Goal: Information Seeking & Learning: Learn about a topic

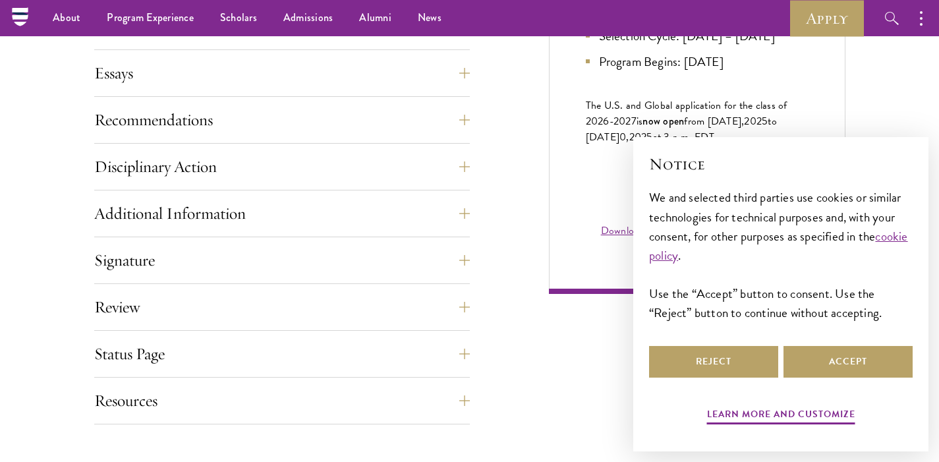
scroll to position [827, 0]
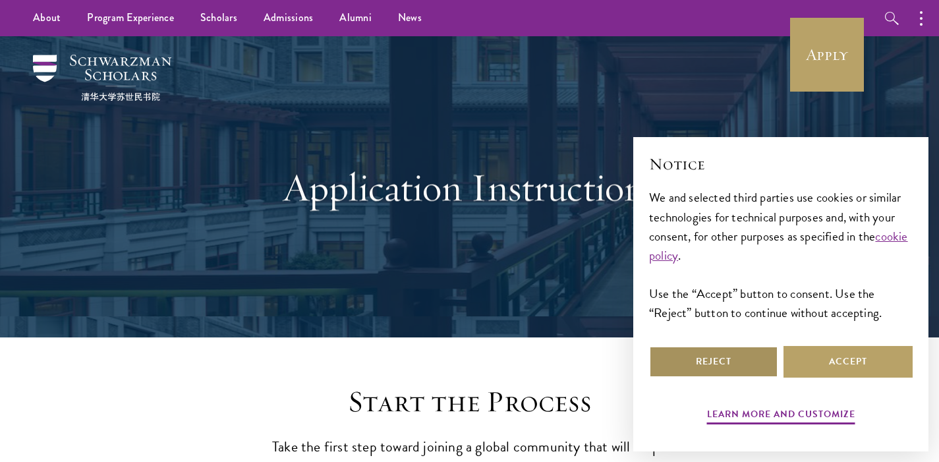
click at [716, 358] on button "Reject" at bounding box center [713, 362] width 129 height 32
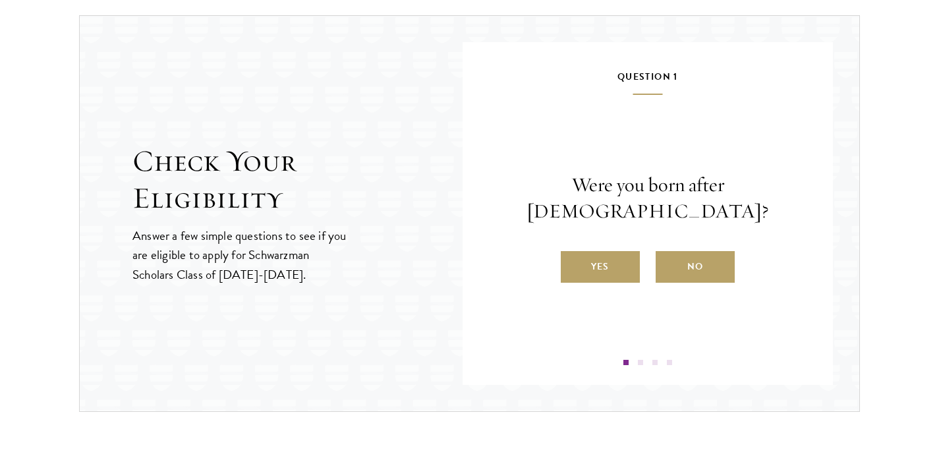
scroll to position [1377, 0]
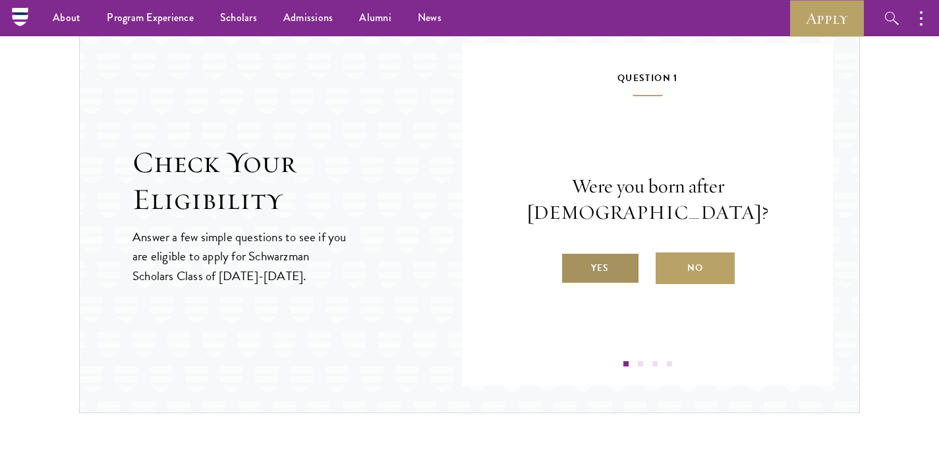
click at [593, 252] on label "Yes" at bounding box center [600, 268] width 79 height 32
click at [573, 254] on input "Yes" at bounding box center [567, 260] width 12 height 12
click at [595, 282] on label "Yes" at bounding box center [600, 268] width 79 height 32
click at [573, 266] on input "Yes" at bounding box center [567, 260] width 12 height 12
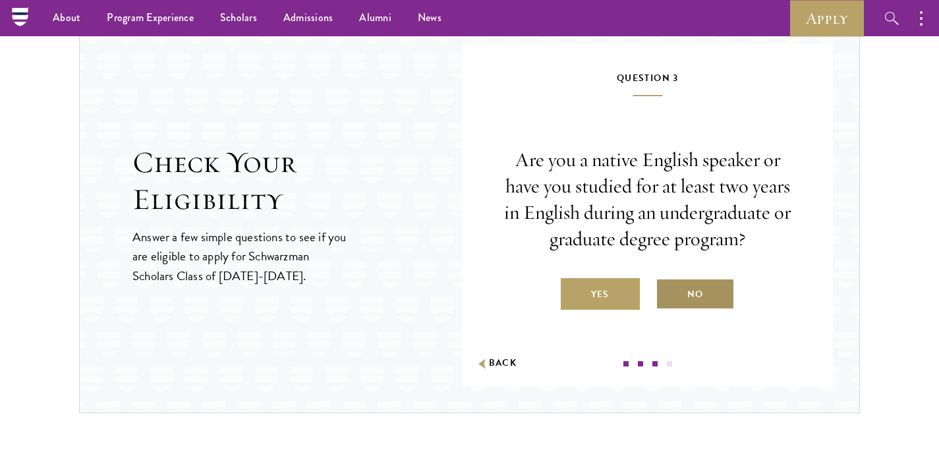
click at [689, 293] on label "No" at bounding box center [695, 294] width 79 height 32
click at [668, 292] on input "No" at bounding box center [662, 286] width 12 height 12
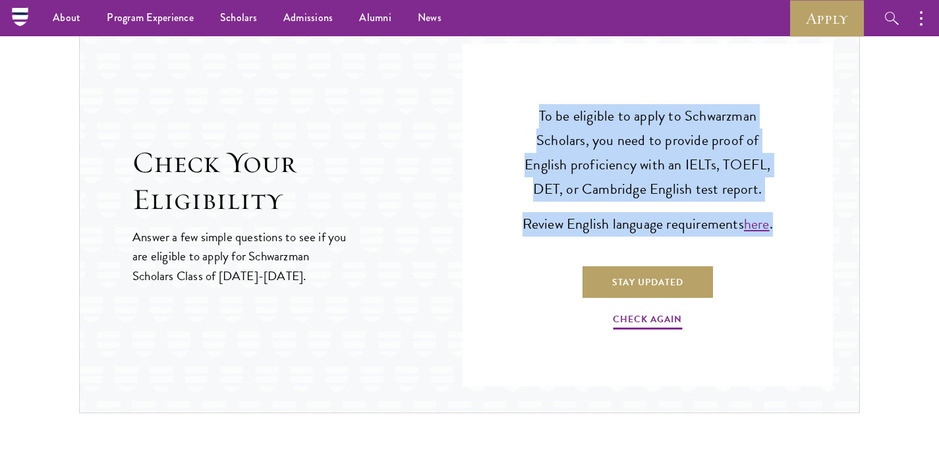
drag, startPoint x: 542, startPoint y: 103, endPoint x: 742, endPoint y: 232, distance: 238.0
click at [742, 232] on div "To be eligible to apply to Schwarzman Scholars, you need to provide proof of En…" at bounding box center [647, 218] width 291 height 297
copy div "To be eligible to apply to Schwarzman Scholars, you need to provide proof of En…"
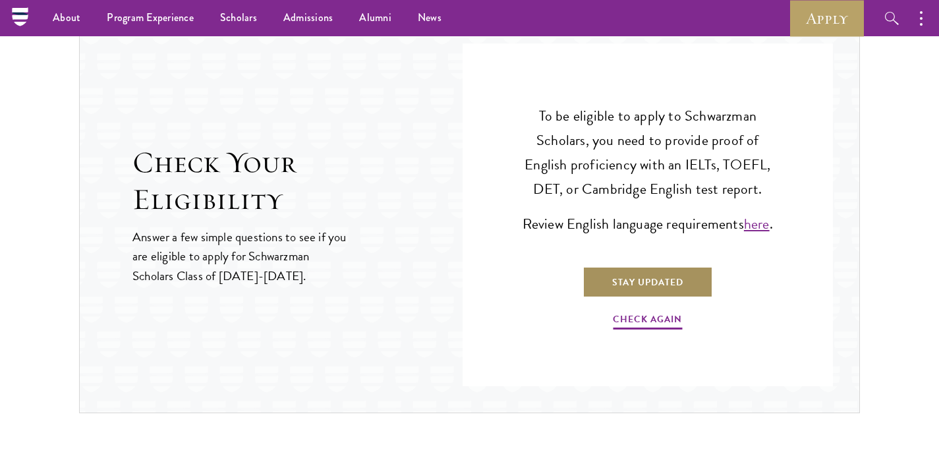
click at [682, 298] on link "Stay Updated" at bounding box center [648, 282] width 131 height 32
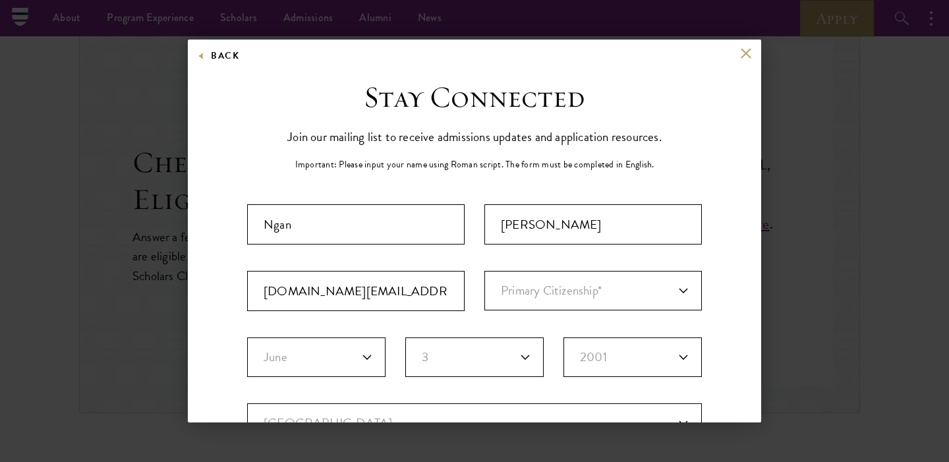
click at [723, 65] on div "Back" at bounding box center [474, 63] width 573 height 32
click at [740, 52] on button at bounding box center [745, 52] width 11 height 11
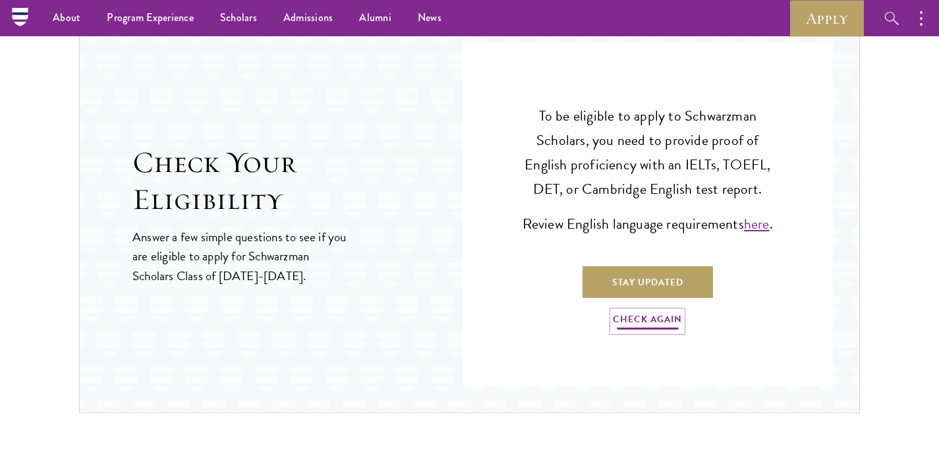
click at [635, 332] on link "Check Again" at bounding box center [647, 321] width 69 height 20
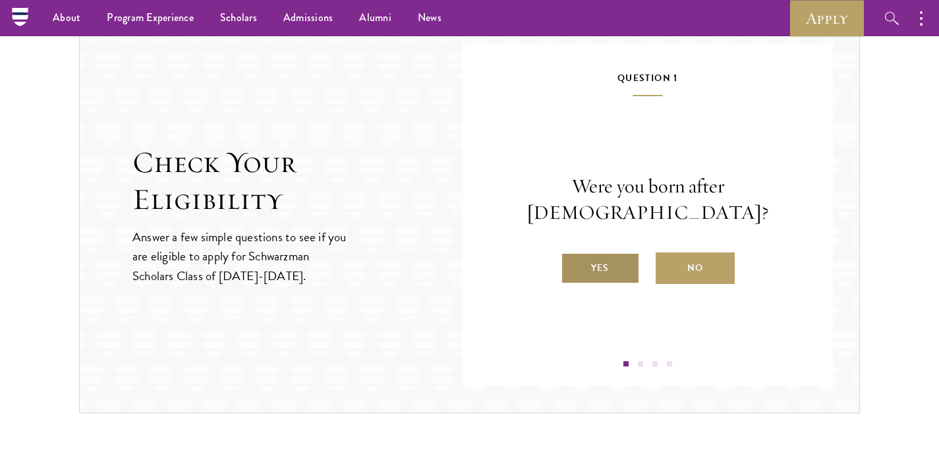
click at [593, 252] on label "Yes" at bounding box center [600, 268] width 79 height 32
click at [573, 254] on input "Yes" at bounding box center [567, 260] width 12 height 12
click at [590, 284] on label "Yes" at bounding box center [600, 268] width 79 height 32
click at [573, 266] on input "Yes" at bounding box center [567, 260] width 12 height 12
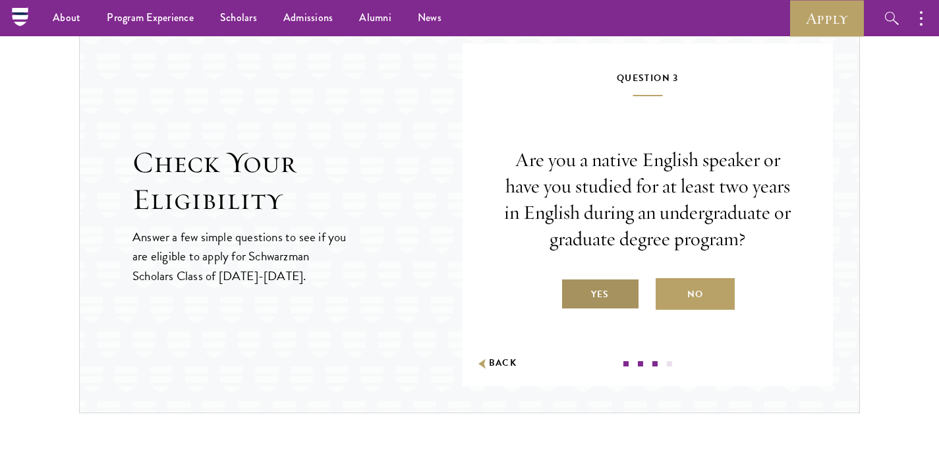
click at [584, 291] on label "Yes" at bounding box center [600, 294] width 79 height 32
click at [573, 291] on input "Yes" at bounding box center [567, 286] width 12 height 12
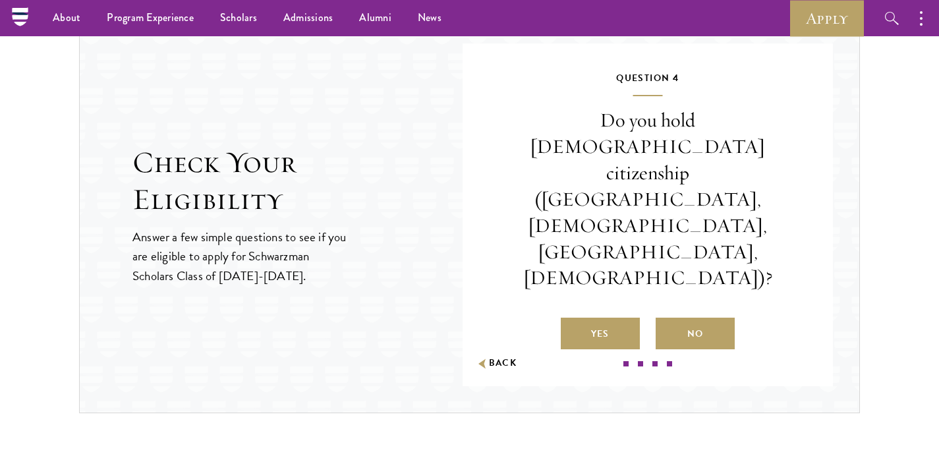
click at [743, 318] on div "Yes No" at bounding box center [647, 334] width 291 height 32
click at [703, 318] on label "No" at bounding box center [695, 334] width 79 height 32
click at [668, 320] on input "No" at bounding box center [662, 326] width 12 height 12
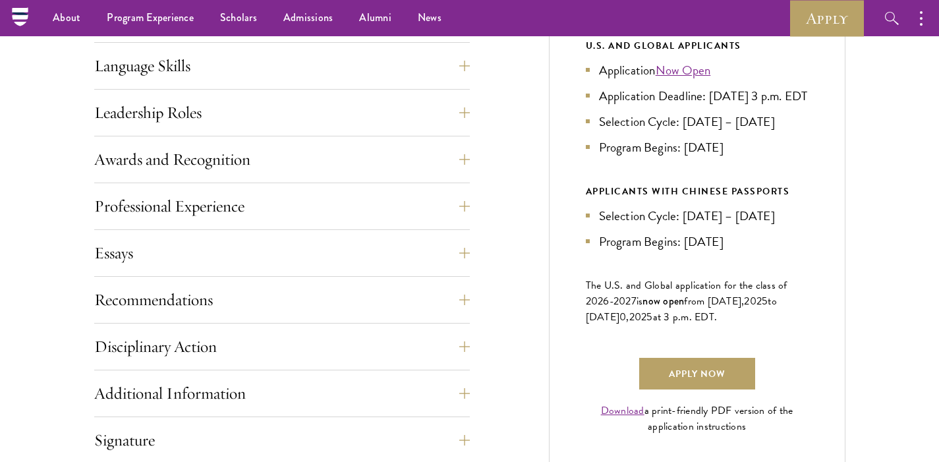
scroll to position [711, 0]
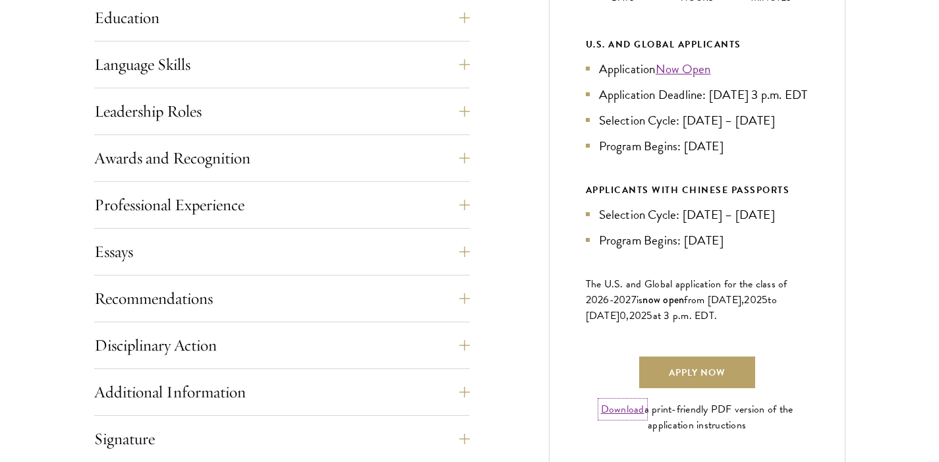
click at [616, 417] on link "Download" at bounding box center [623, 409] width 44 height 16
click at [312, 165] on button "Awards and Recognition" at bounding box center [292, 158] width 376 height 32
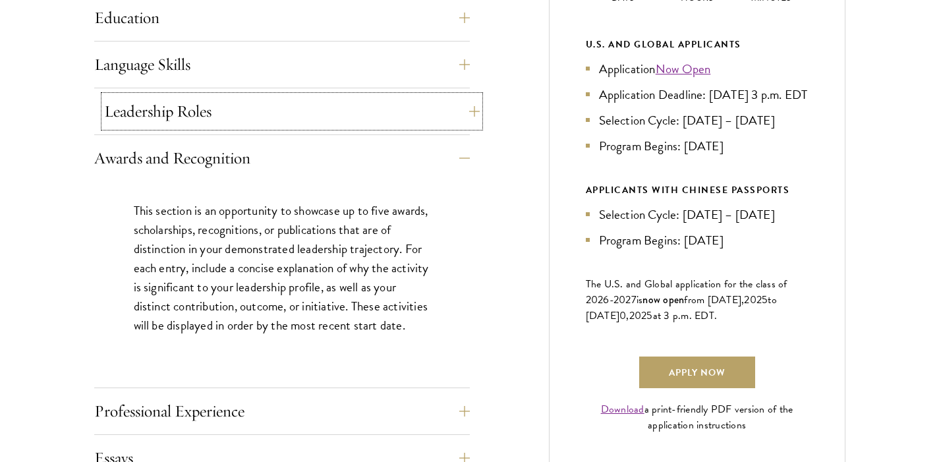
click at [302, 110] on button "Leadership Roles" at bounding box center [292, 112] width 376 height 32
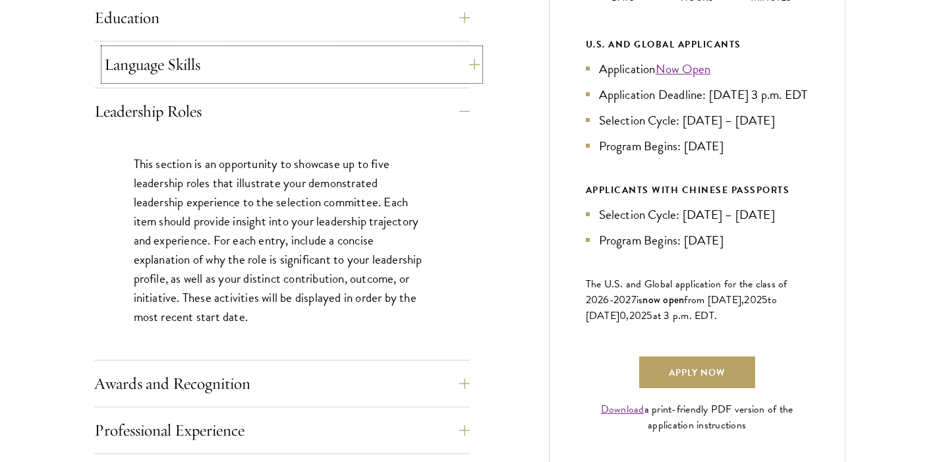
click at [276, 59] on button "Language Skills" at bounding box center [292, 65] width 376 height 32
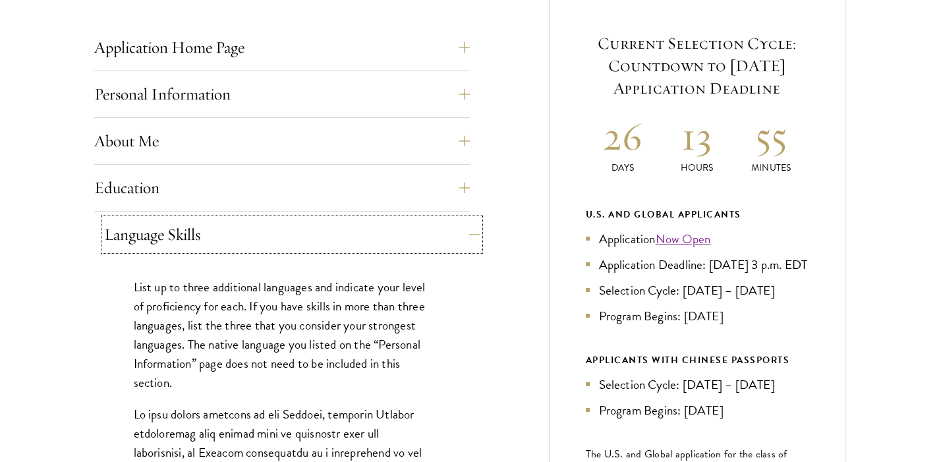
scroll to position [542, 0]
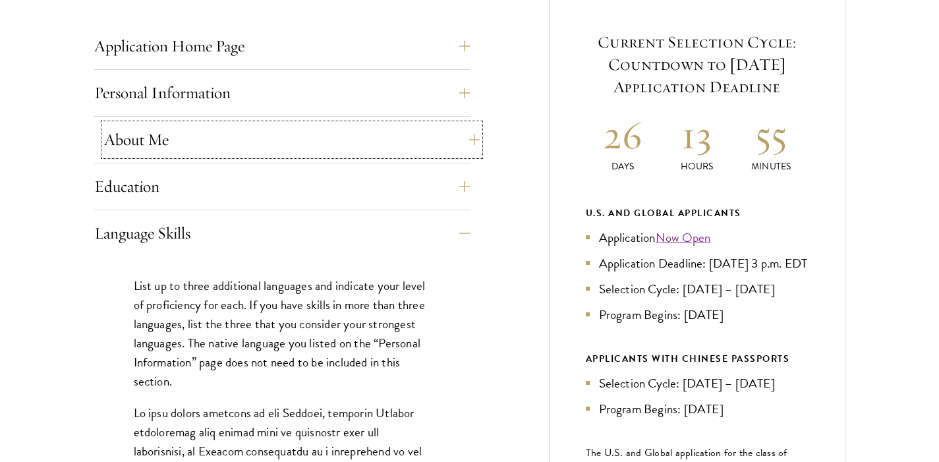
click at [216, 145] on button "About Me" at bounding box center [292, 140] width 376 height 32
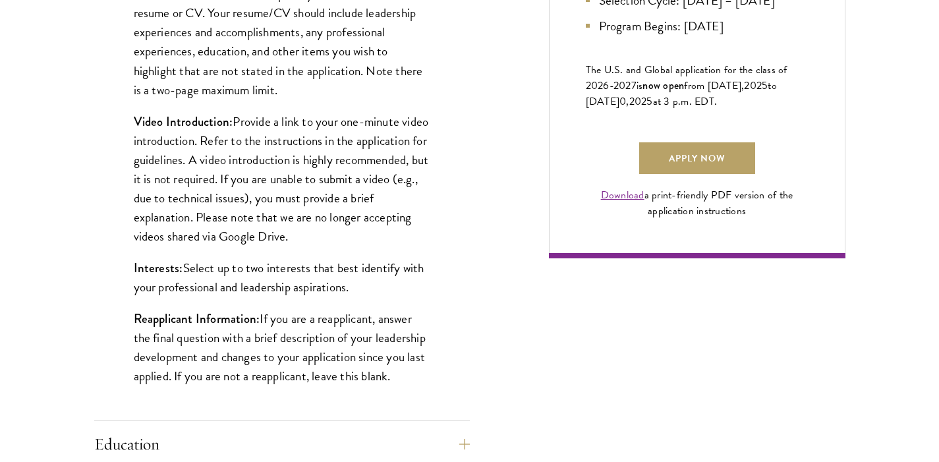
scroll to position [964, 0]
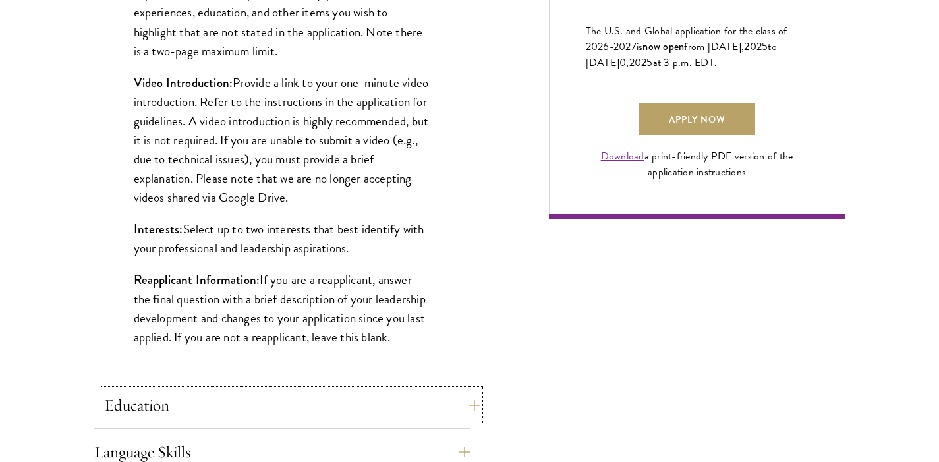
click at [181, 414] on button "Education" at bounding box center [292, 406] width 376 height 32
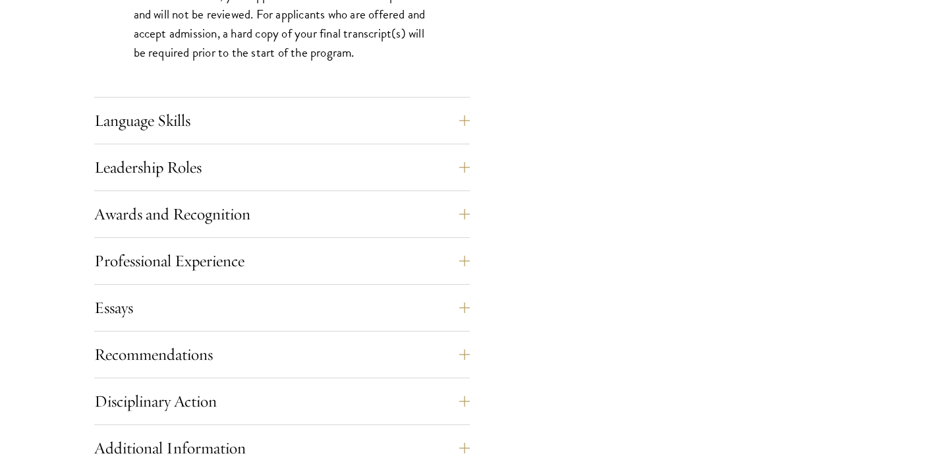
scroll to position [2257, 0]
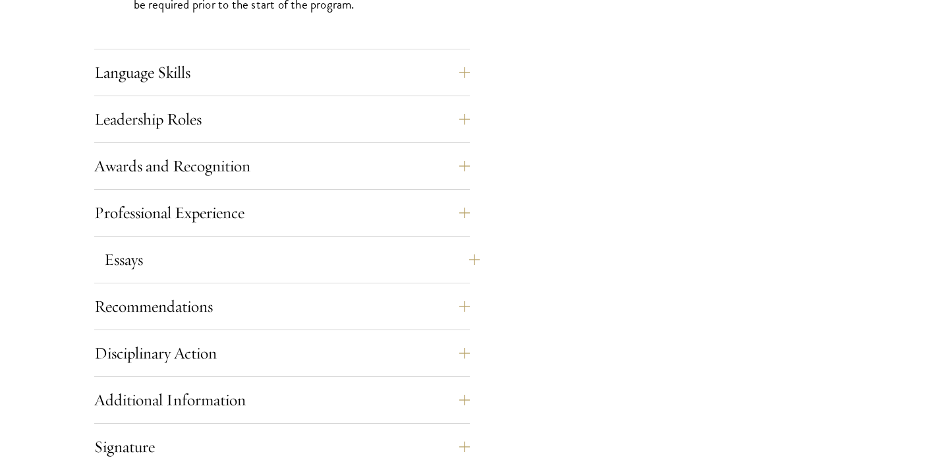
click at [176, 275] on div "Essays Each applicant is required to provide two essays and two short answer re…" at bounding box center [282, 264] width 376 height 40
click at [165, 268] on button "Essays" at bounding box center [292, 260] width 376 height 32
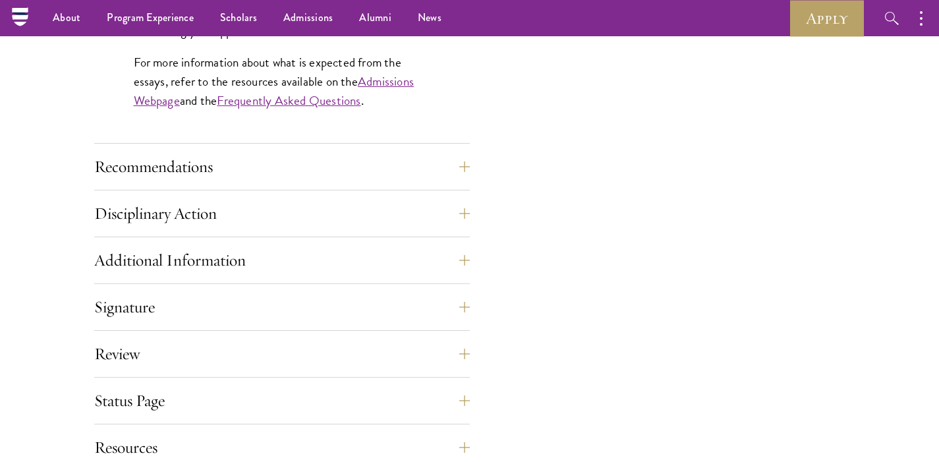
scroll to position [1271, 0]
click at [152, 158] on button "Recommendations" at bounding box center [292, 168] width 376 height 32
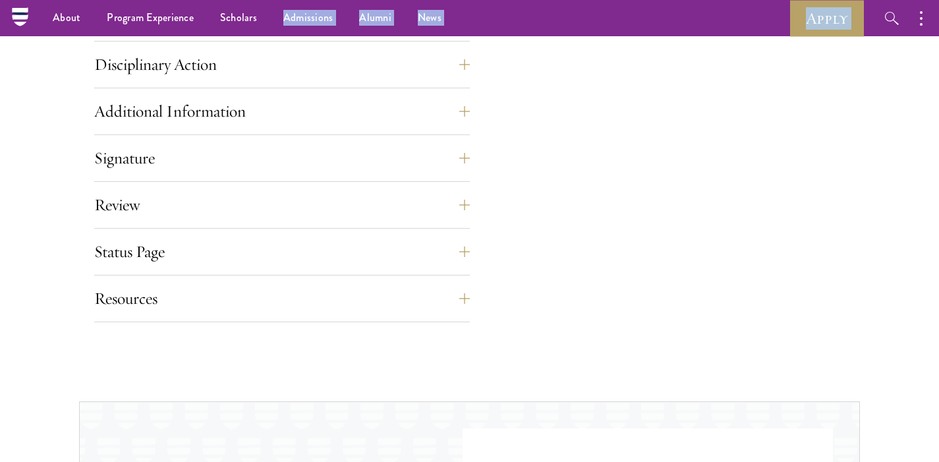
scroll to position [2064, 0]
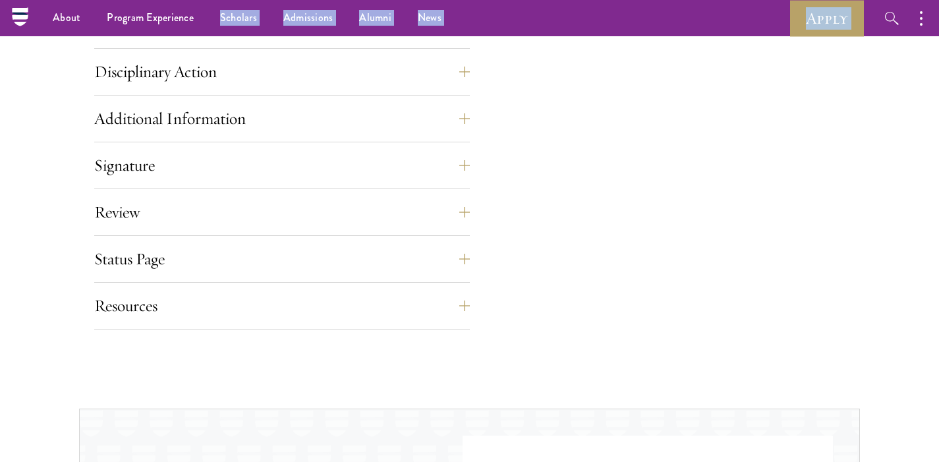
drag, startPoint x: 129, startPoint y: 220, endPoint x: 258, endPoint y: 5, distance: 250.4
click at [258, 5] on div "About Overview Leadership Donors Program Experience Overview Curriculum Student…" at bounding box center [469, 35] width 939 height 4200
copy div "Scholars Admissions Overview Application Instructions Information Sessions Alum…"
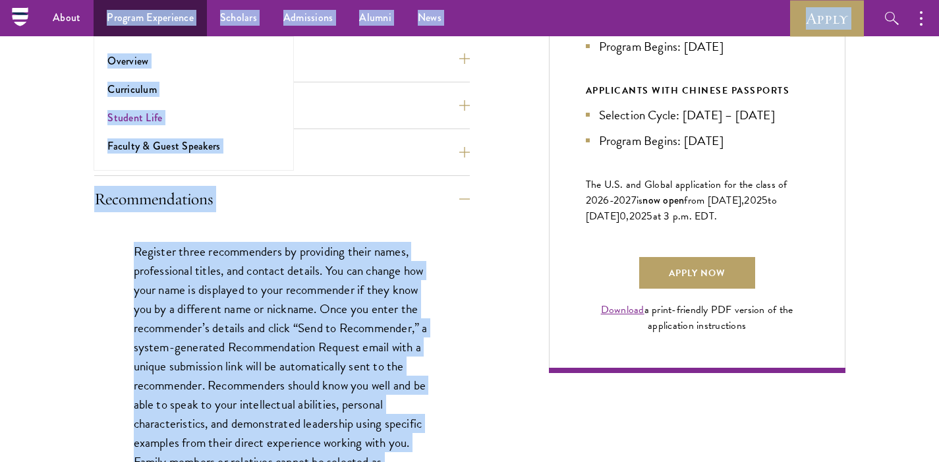
scroll to position [809, 0]
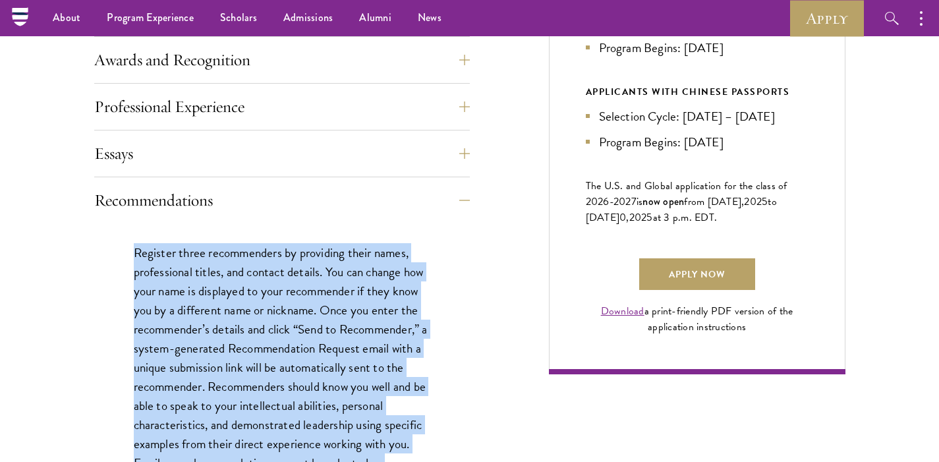
drag, startPoint x: 291, startPoint y: 299, endPoint x: 129, endPoint y: 246, distance: 170.5
copy div "Register three recommenders by providing their names, professional titles, and …"
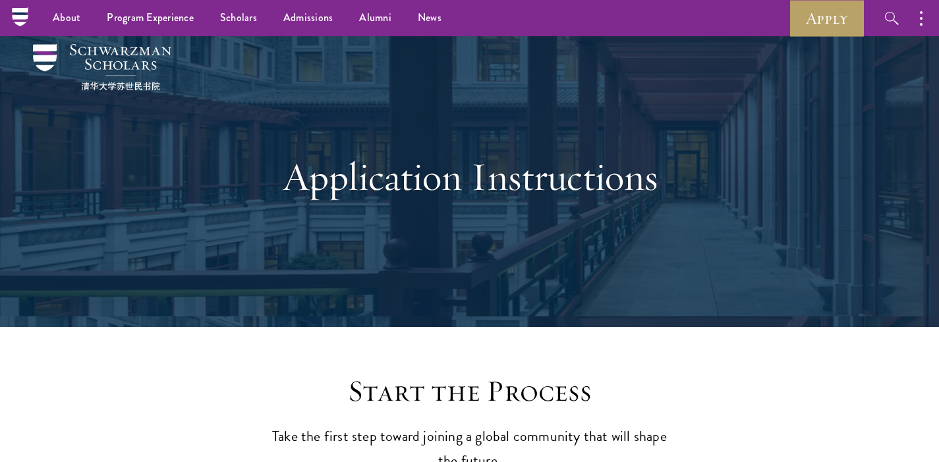
scroll to position [0, 0]
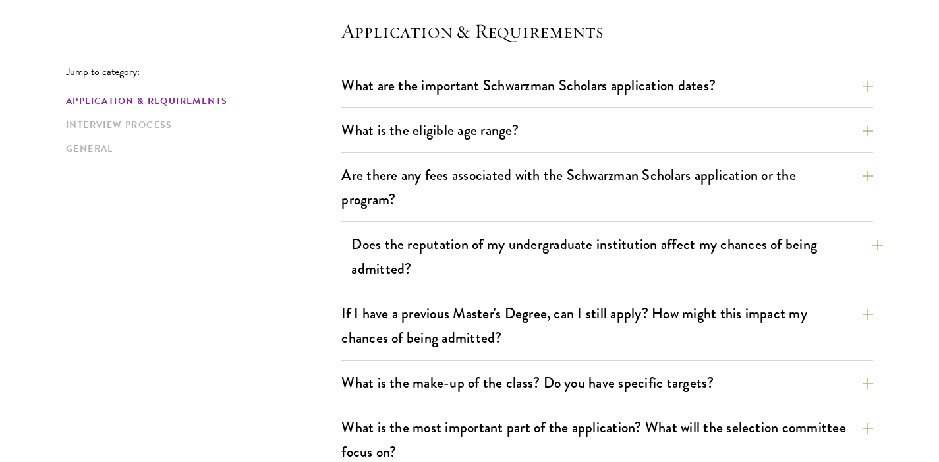
scroll to position [388, 0]
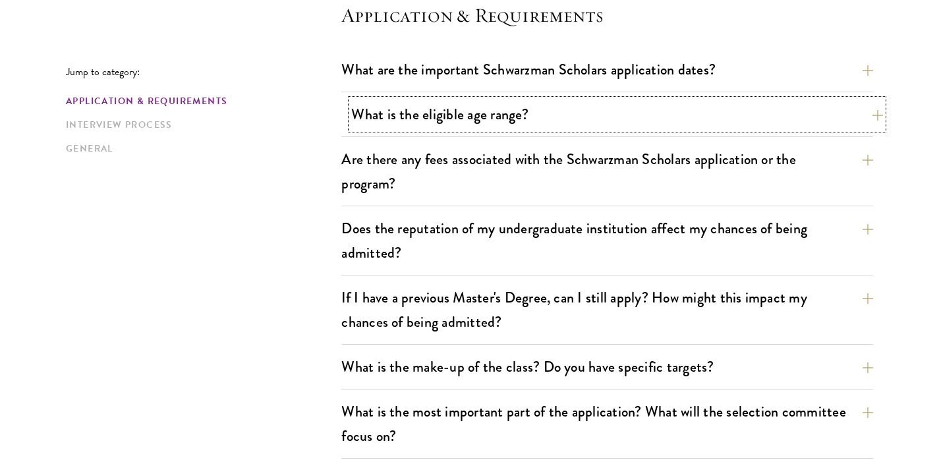
click at [498, 115] on button "What is the eligible age range?" at bounding box center [617, 115] width 532 height 30
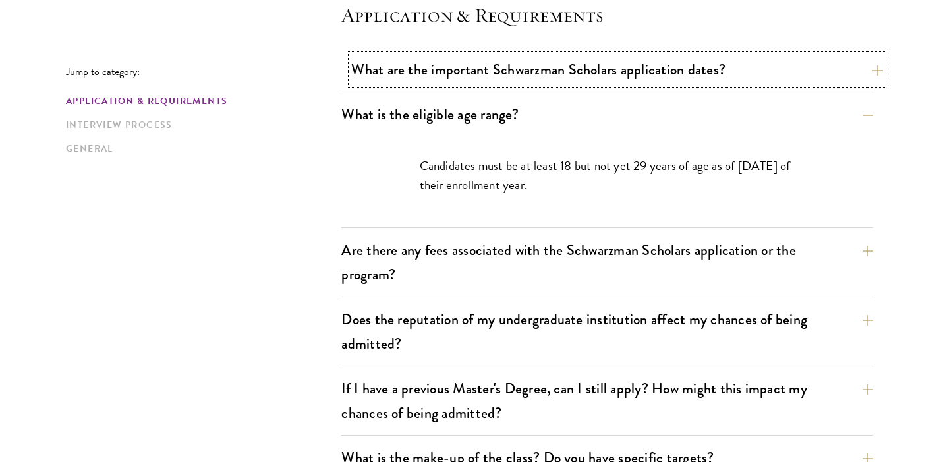
click at [559, 62] on button "What are the important Schwarzman Scholars application dates?" at bounding box center [617, 70] width 532 height 30
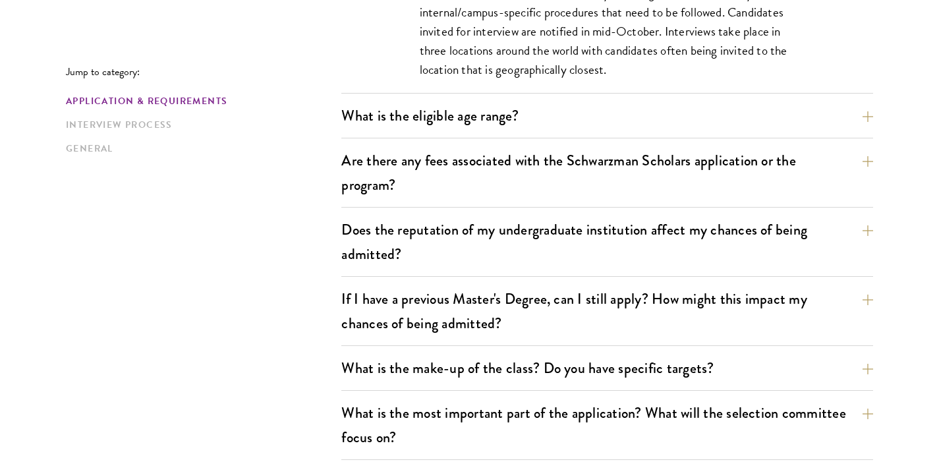
scroll to position [854, 0]
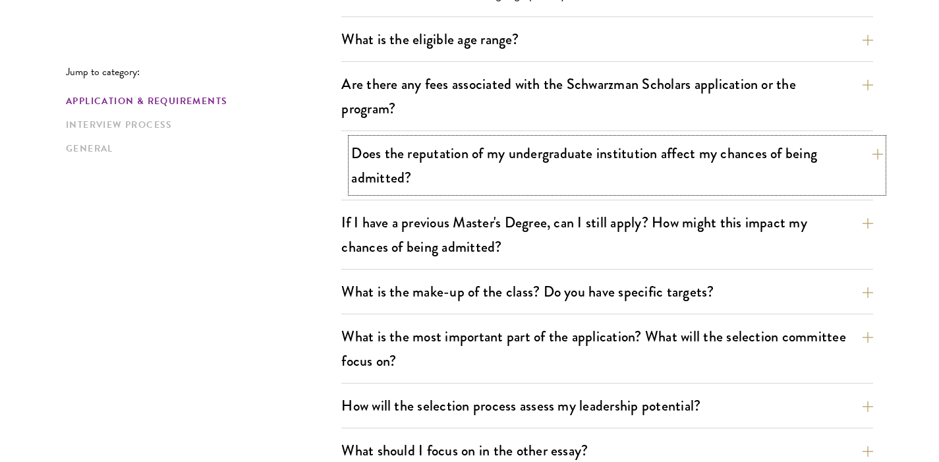
click at [462, 161] on button "Does the reputation of my undergraduate institution affect my chances of being …" at bounding box center [617, 165] width 532 height 54
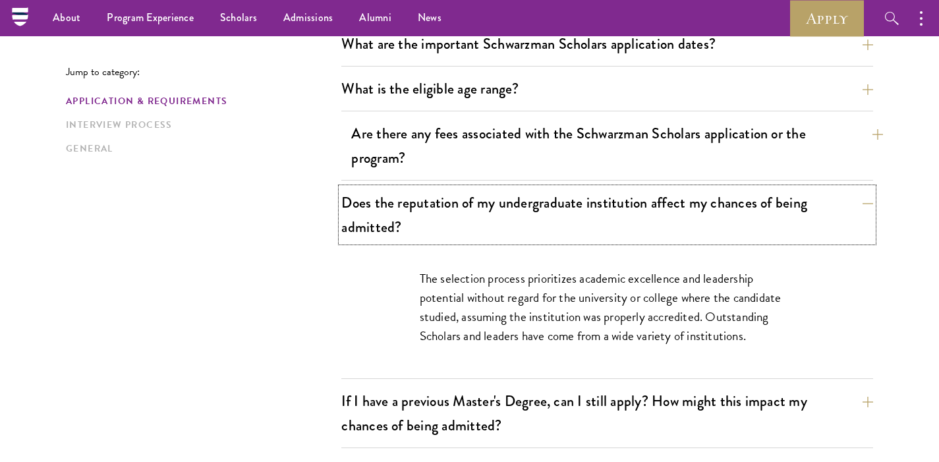
scroll to position [413, 0]
click at [469, 127] on button "Are there any fees associated with the Schwarzman Scholars application or the p…" at bounding box center [617, 146] width 532 height 54
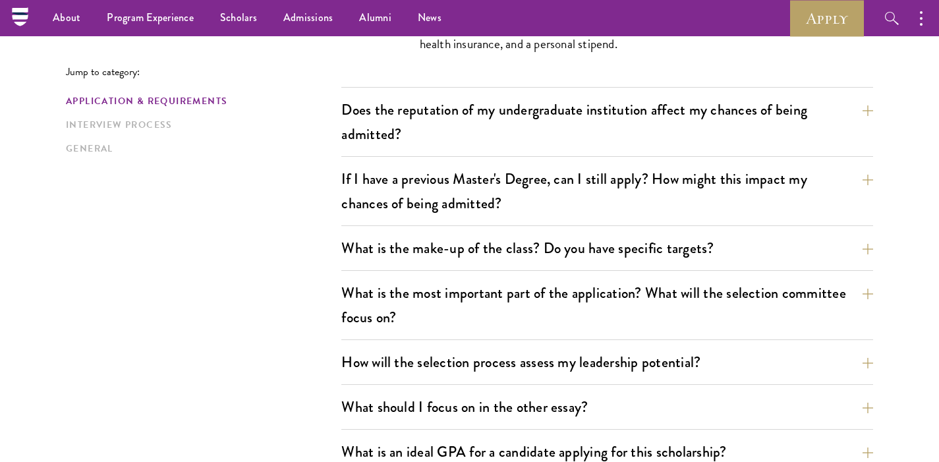
scroll to position [714, 0]
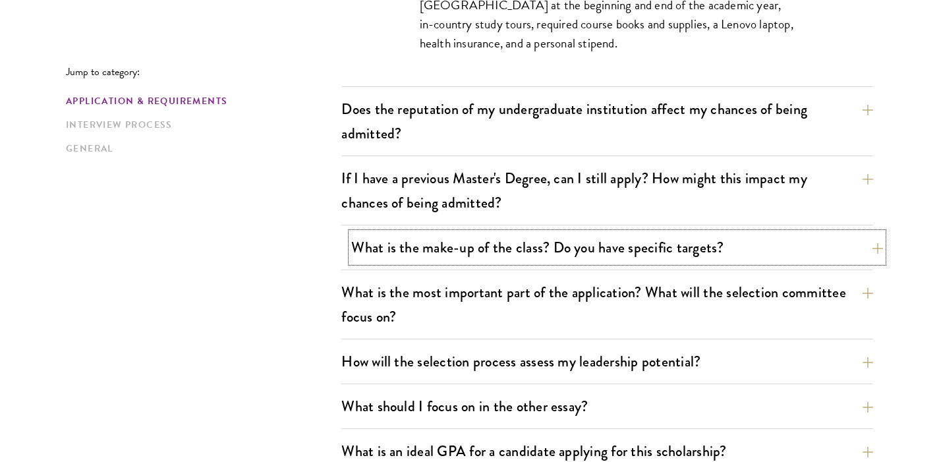
click at [453, 243] on button "What is the make-up of the class? Do you have specific targets?" at bounding box center [617, 248] width 532 height 30
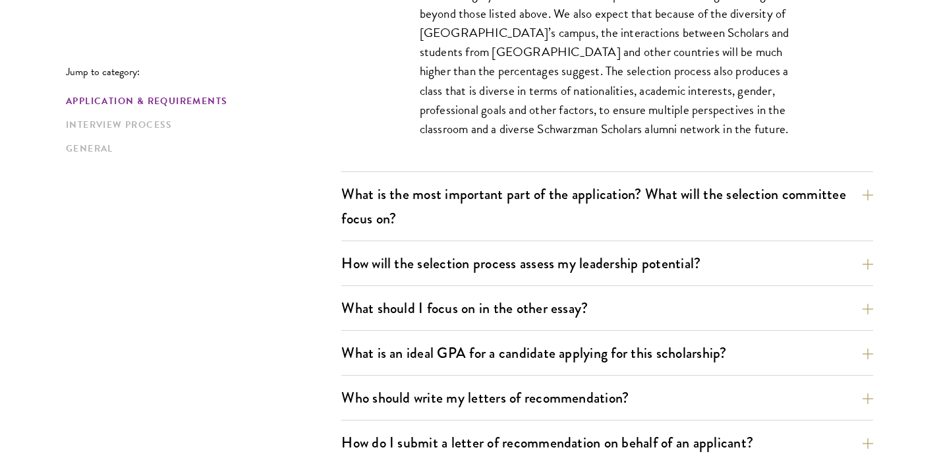
scroll to position [875, 0]
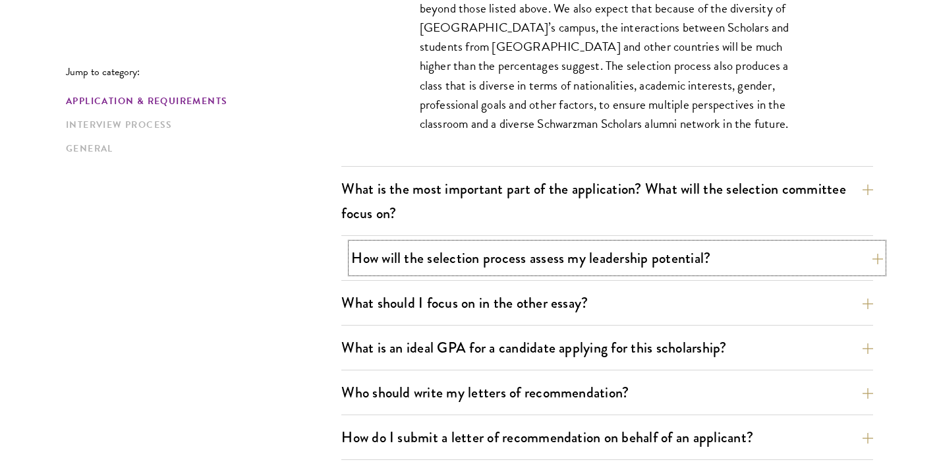
click at [478, 266] on button "How will the selection process assess my leadership potential?" at bounding box center [617, 258] width 532 height 30
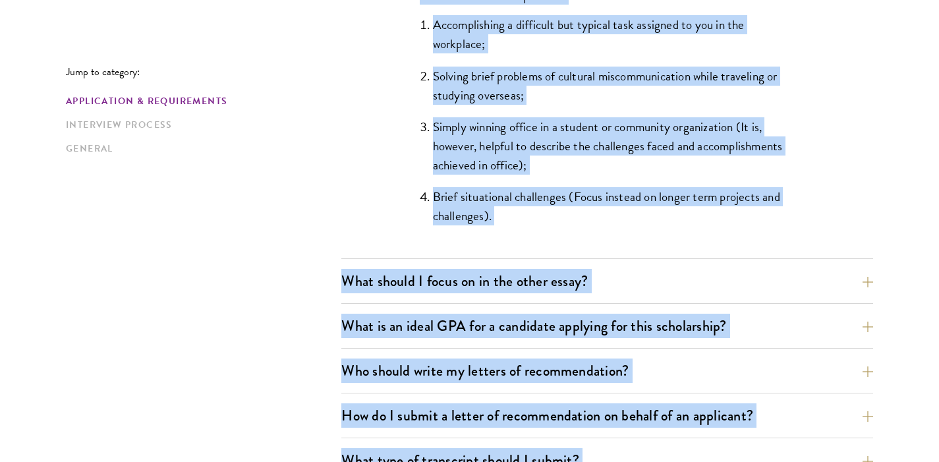
scroll to position [1519, 0]
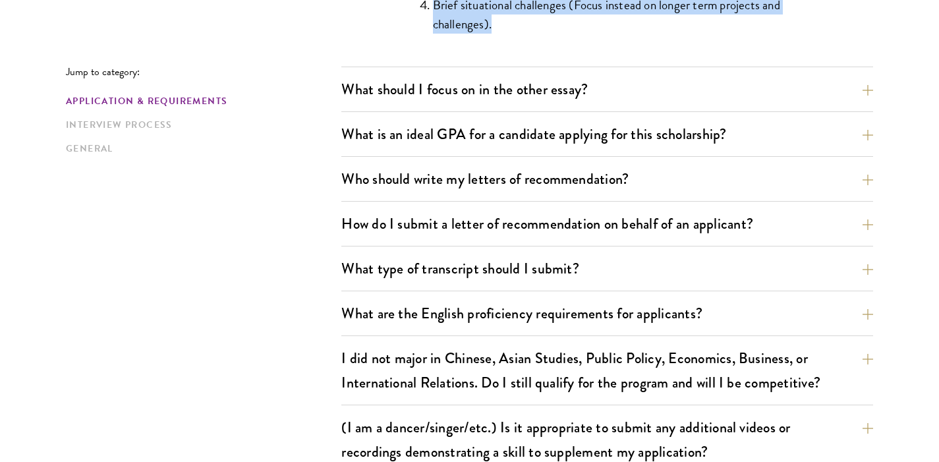
drag, startPoint x: 417, startPoint y: 44, endPoint x: 624, endPoint y: 28, distance: 206.9
copy div "The Schwarzman Scholars selection process strives to understand candidates as i…"
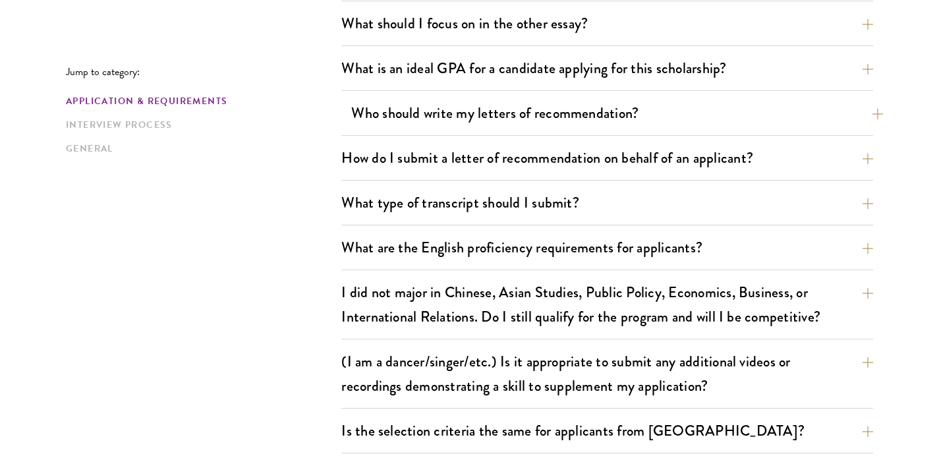
scroll to position [1597, 0]
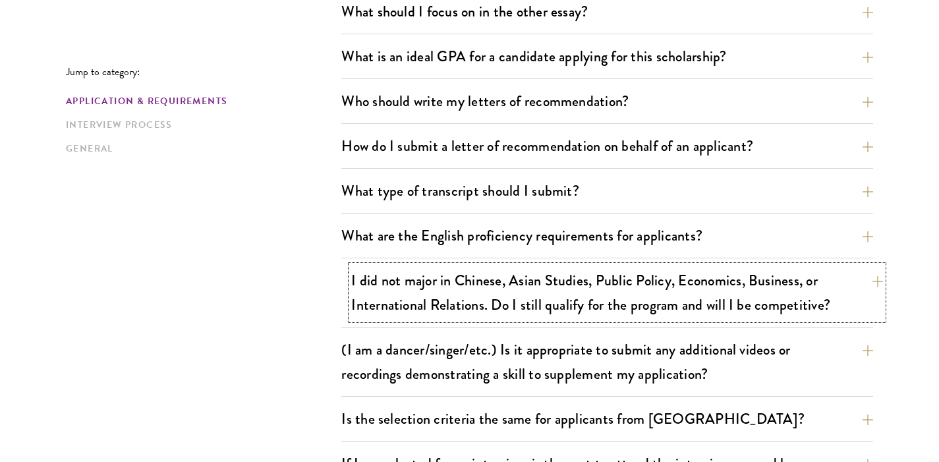
click at [607, 299] on button "I did not major in Chinese, Asian Studies, Public Policy, Economics, Business, …" at bounding box center [617, 293] width 532 height 54
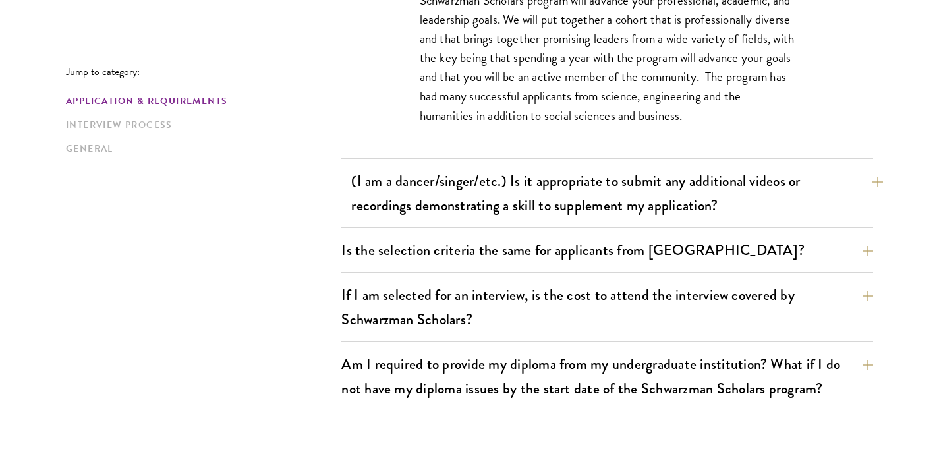
scroll to position [1384, 0]
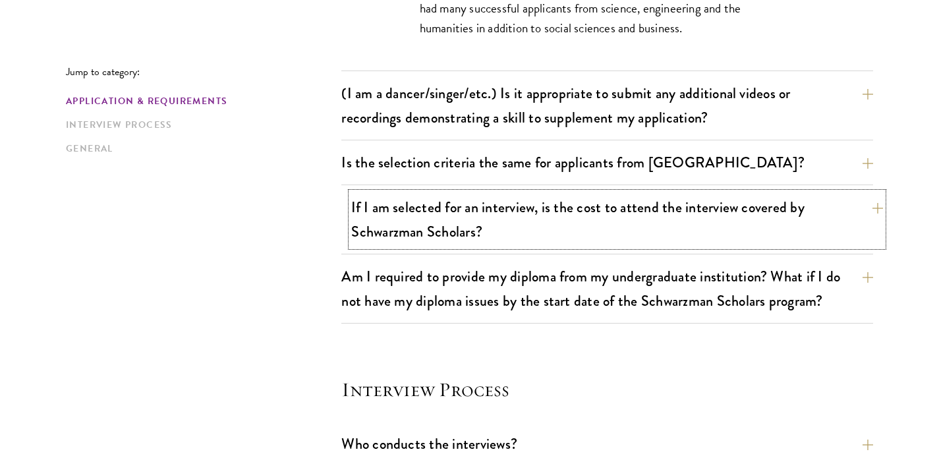
click at [525, 212] on button "If I am selected for an interview, is the cost to attend the interview covered …" at bounding box center [617, 219] width 532 height 54
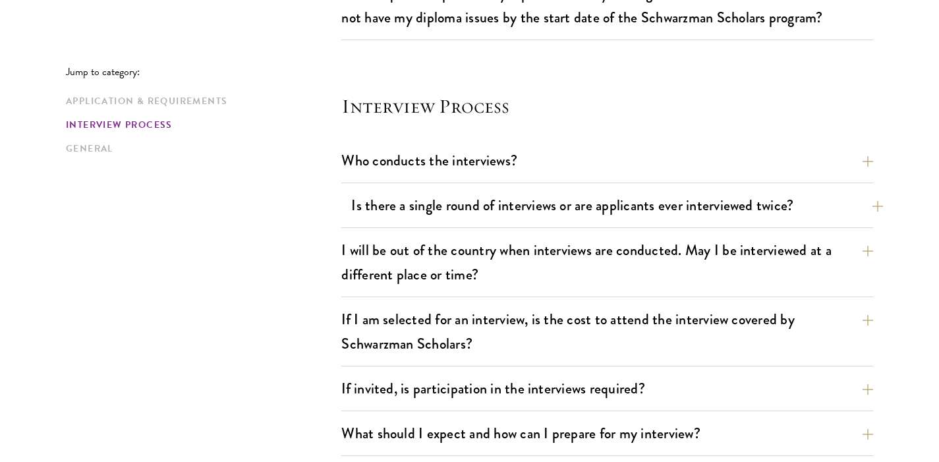
scroll to position [1537, 0]
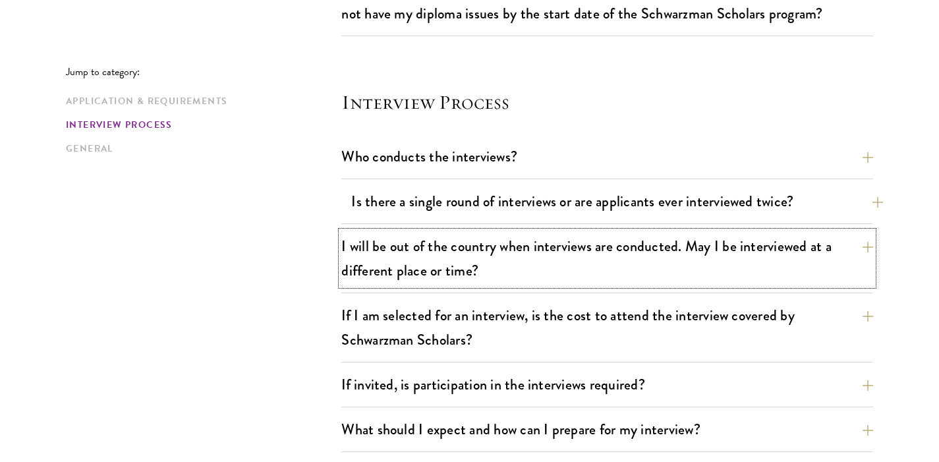
click at [474, 283] on button "I will be out of the country when interviews are conducted. May I be interviewe…" at bounding box center [607, 258] width 532 height 54
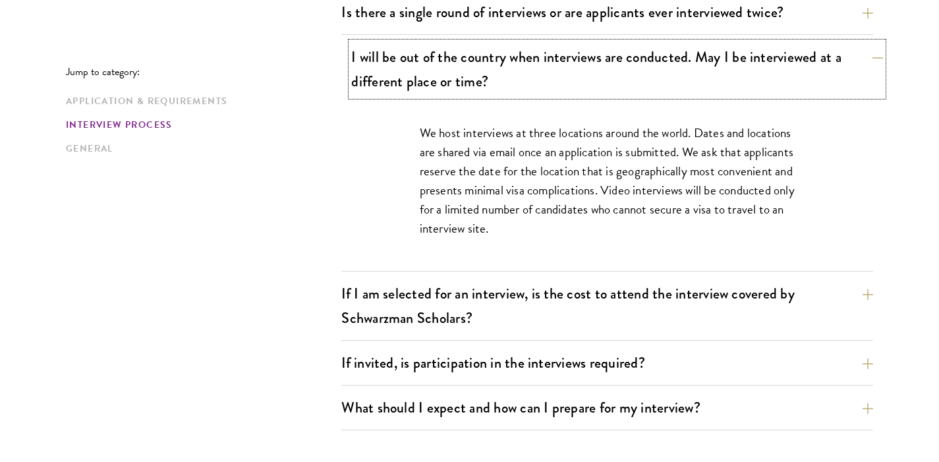
scroll to position [1640, 0]
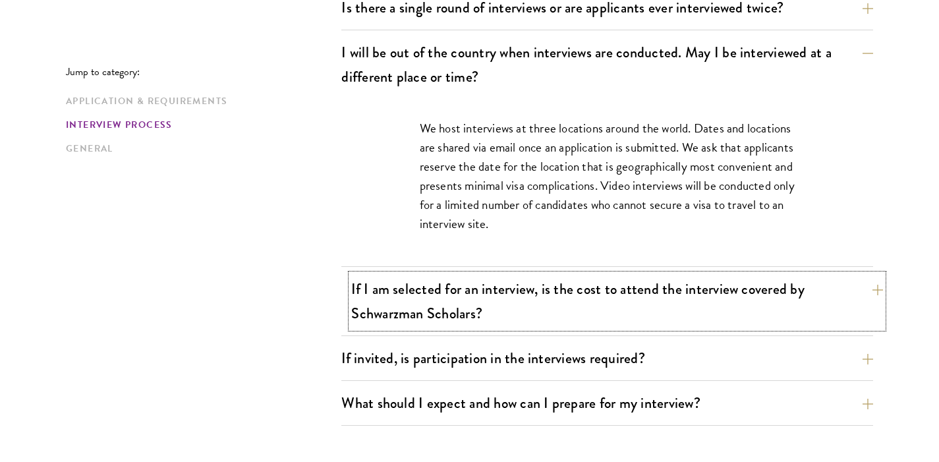
click at [510, 300] on button "If I am selected for an interview, is the cost to attend the interview covered …" at bounding box center [617, 301] width 532 height 54
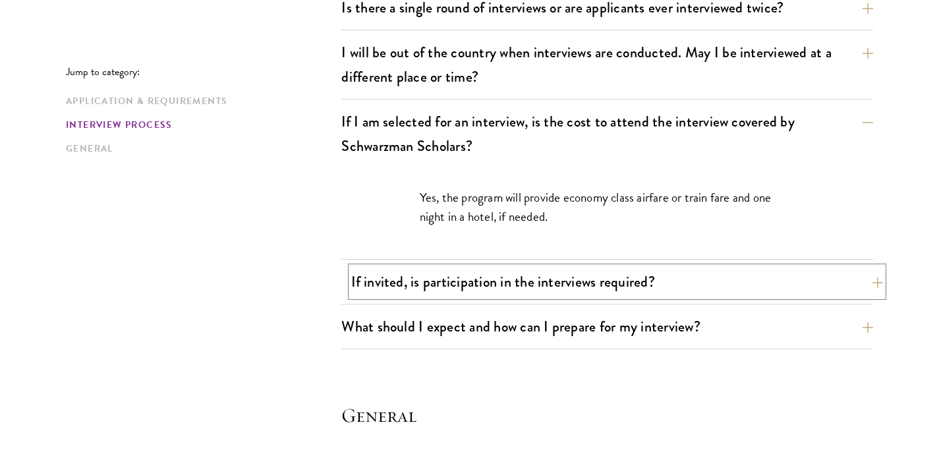
click at [462, 285] on button "If invited, is participation in the interviews required?" at bounding box center [617, 282] width 532 height 30
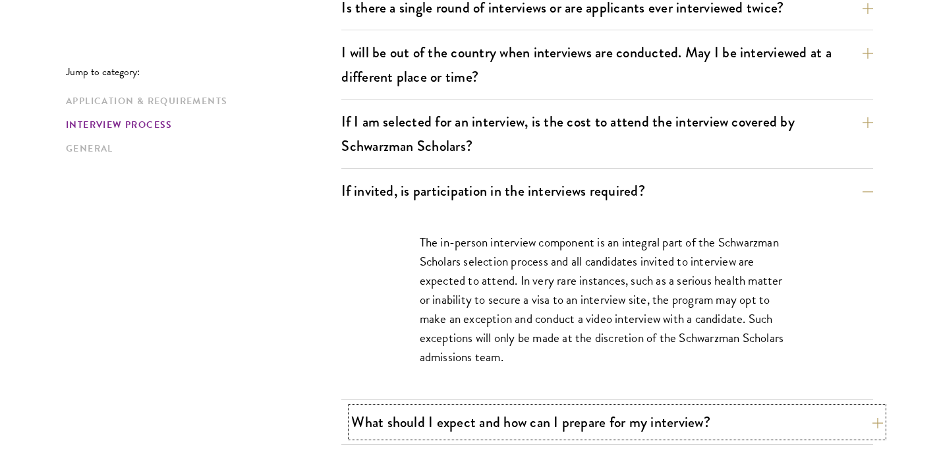
click at [469, 416] on button "What should I expect and how can I prepare for my interview?" at bounding box center [617, 422] width 532 height 30
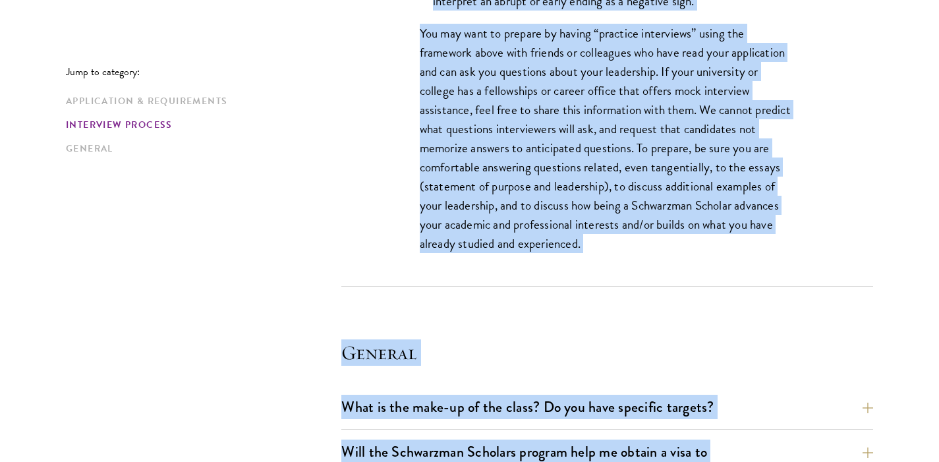
scroll to position [2601, 0]
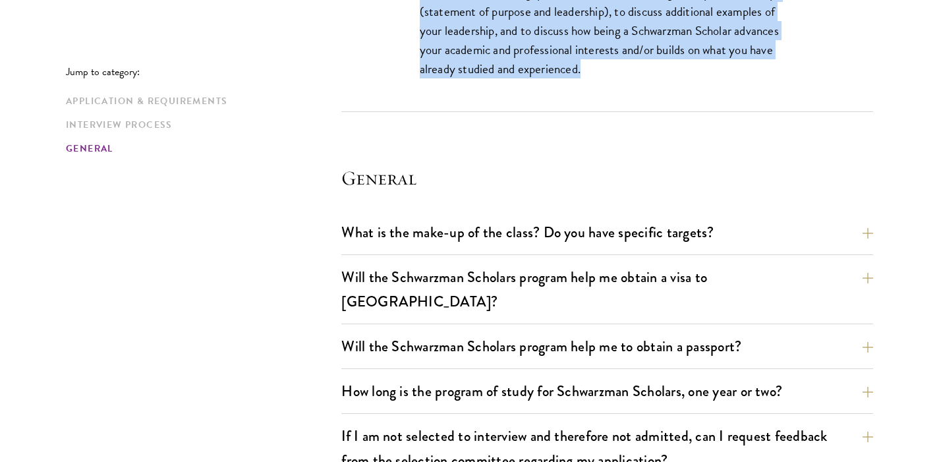
drag, startPoint x: 417, startPoint y: 98, endPoint x: 638, endPoint y: 91, distance: 221.6
copy div "Interviews are free-flowing conversations, driven by but not limited to your wr…"
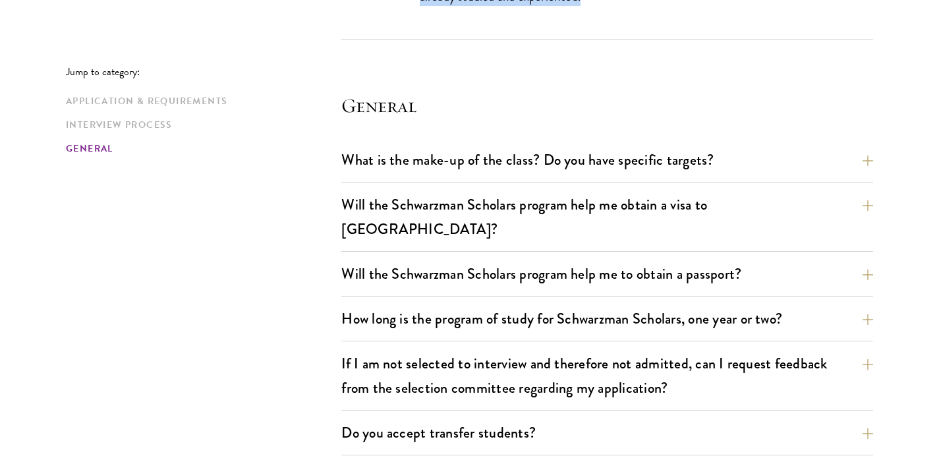
scroll to position [2701, 0]
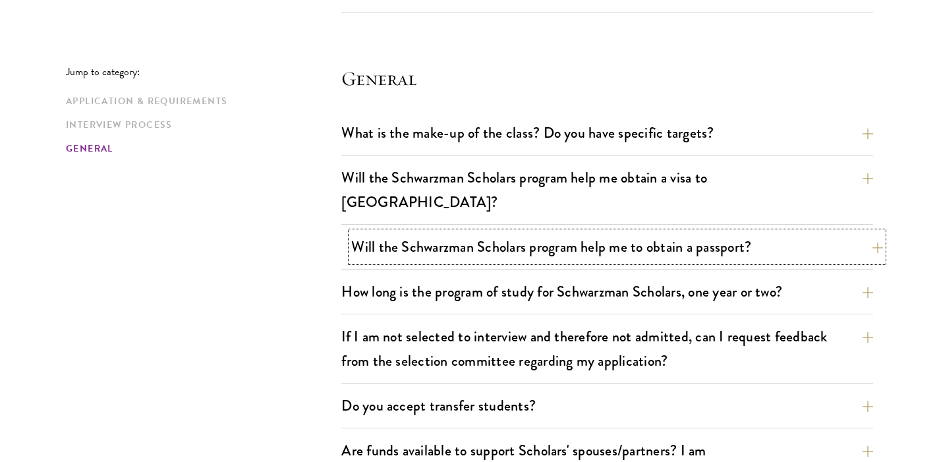
click at [519, 232] on button "Will the Schwarzman Scholars program help me to obtain a passport?" at bounding box center [617, 247] width 532 height 30
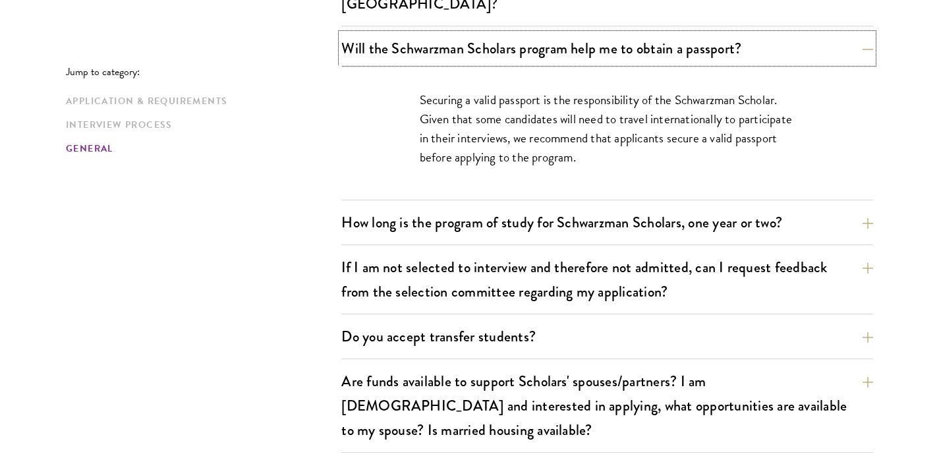
scroll to position [2097, 0]
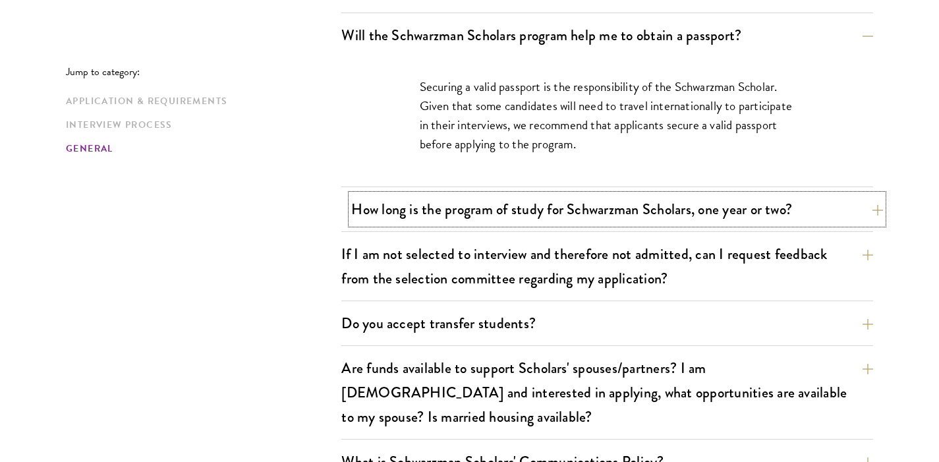
click at [480, 194] on button "How long is the program of study for Schwarzman Scholars, one year or two?" at bounding box center [617, 209] width 532 height 30
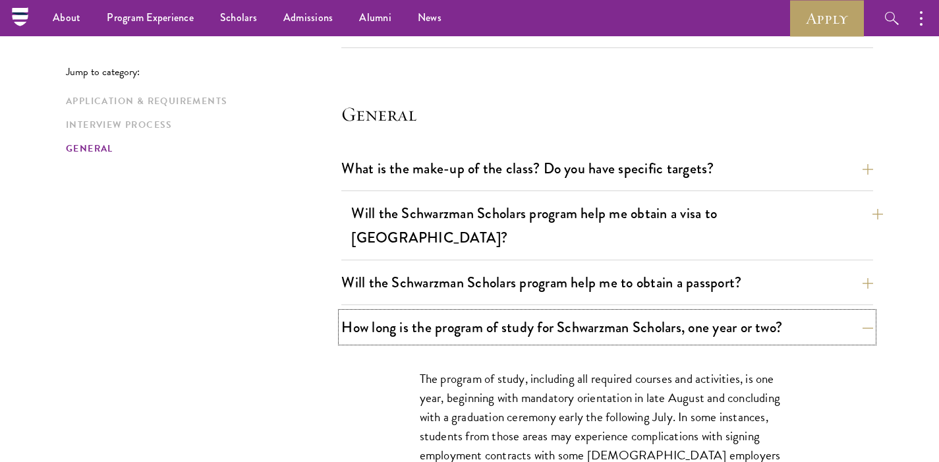
scroll to position [1845, 0]
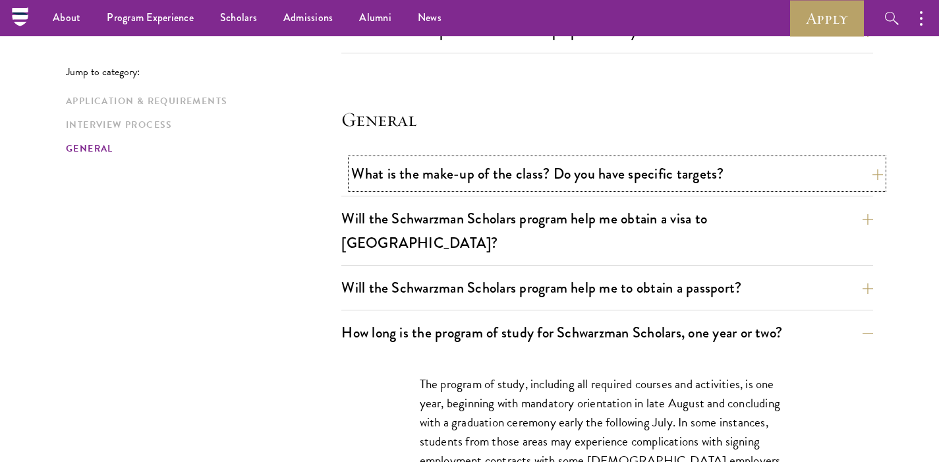
click at [484, 183] on button "What is the make-up of the class? Do you have specific targets?" at bounding box center [617, 174] width 532 height 30
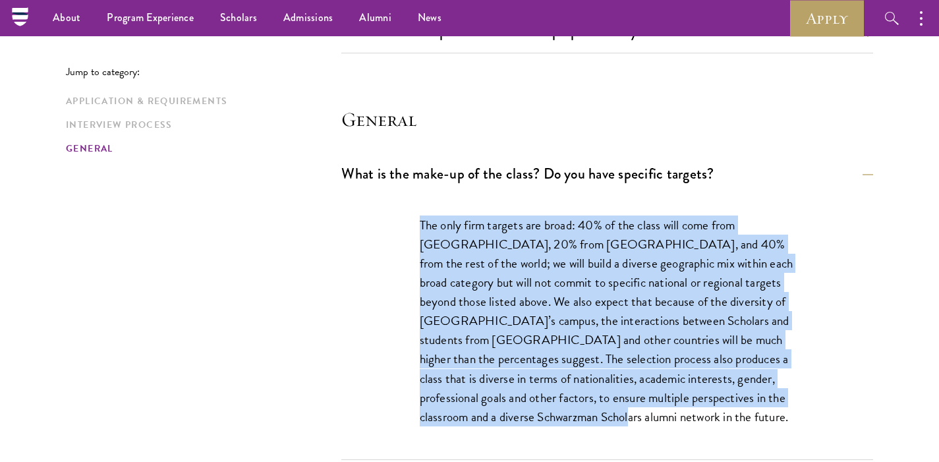
drag, startPoint x: 390, startPoint y: 219, endPoint x: 552, endPoint y: 419, distance: 257.2
click at [552, 419] on div "The only firm targets are broad: 40% of the class will come from the United Sta…" at bounding box center [607, 328] width 455 height 264
copy p "The only firm targets are broad: 40% of the class will come from the United Sta…"
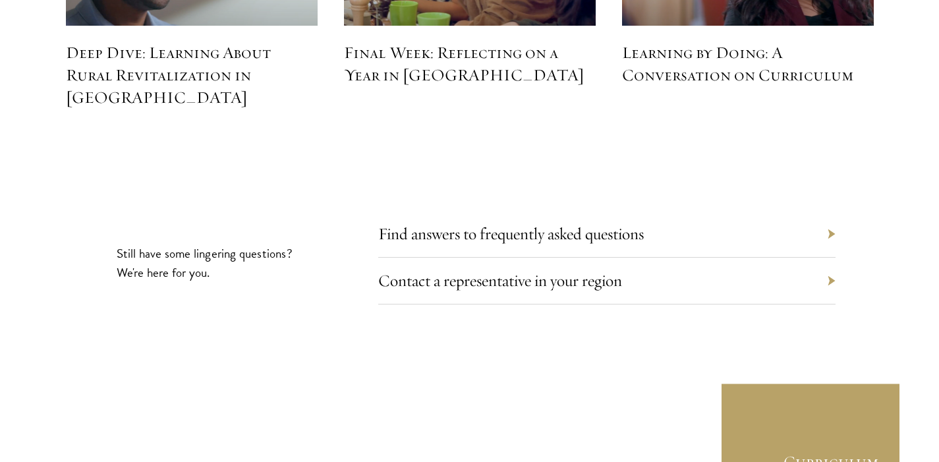
scroll to position [6054, 0]
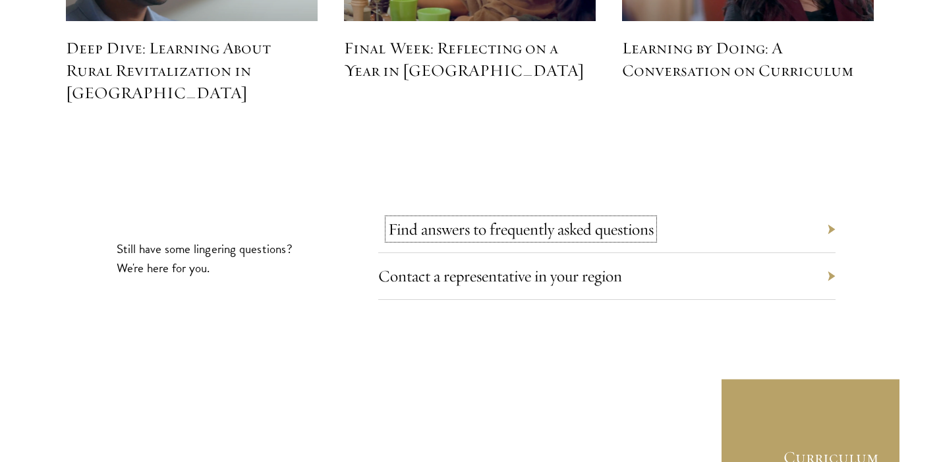
click at [484, 219] on link "Find answers to frequently asked questions" at bounding box center [521, 229] width 266 height 20
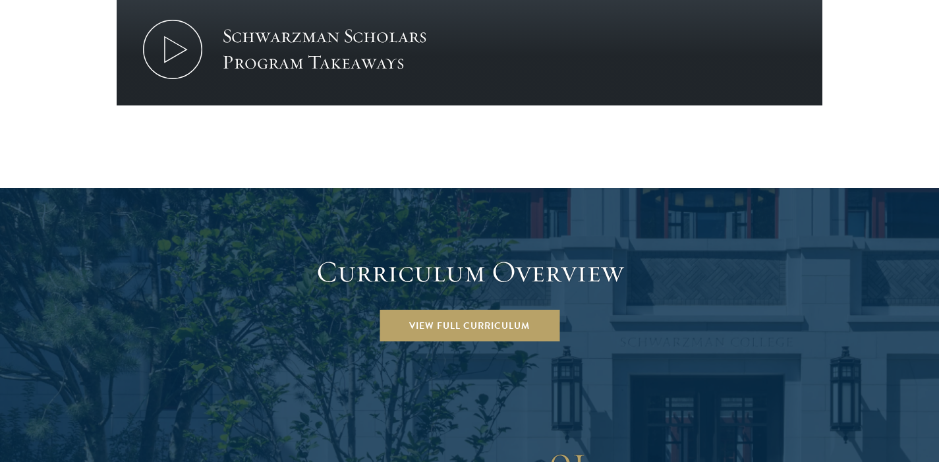
scroll to position [1680, 0]
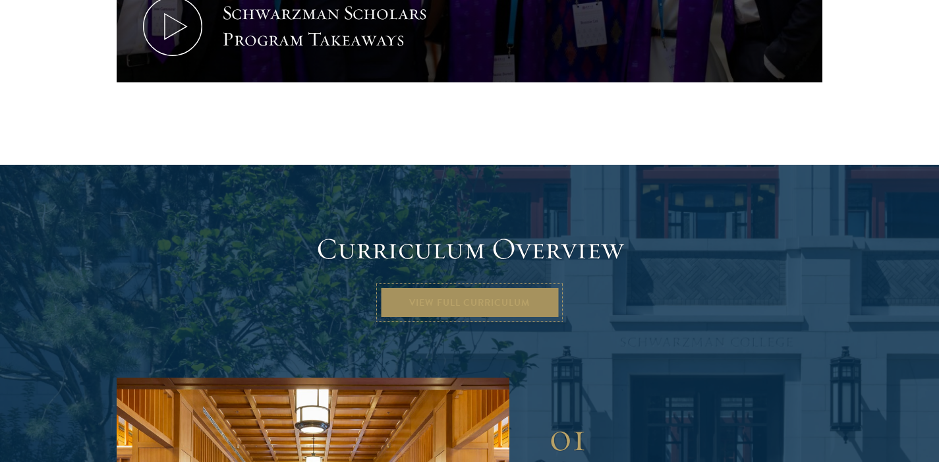
click at [477, 287] on link "View Full Curriculum" at bounding box center [470, 303] width 180 height 32
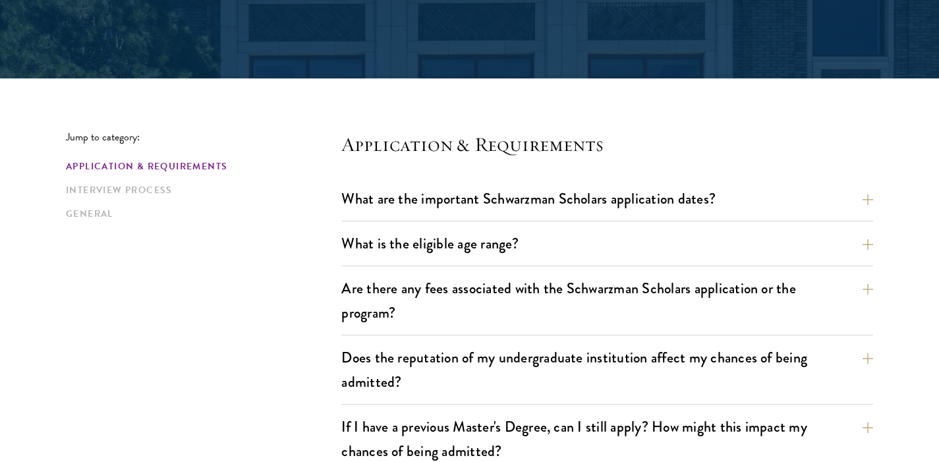
scroll to position [260, 0]
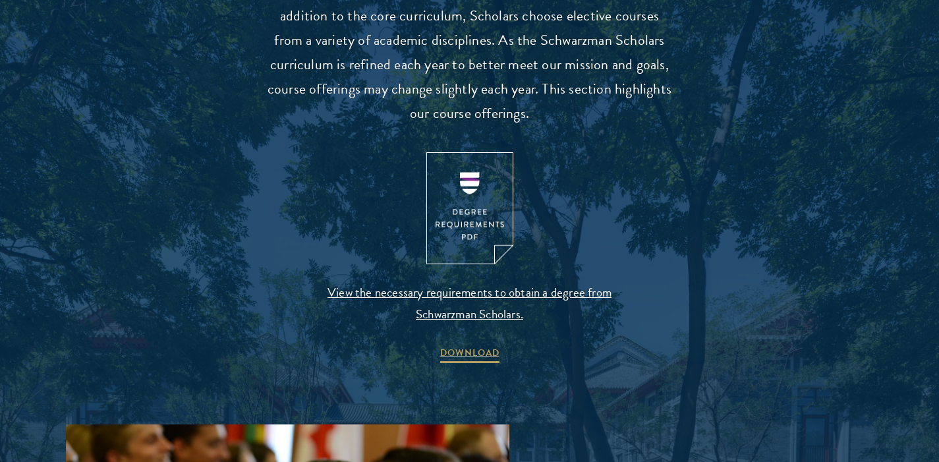
scroll to position [1319, 0]
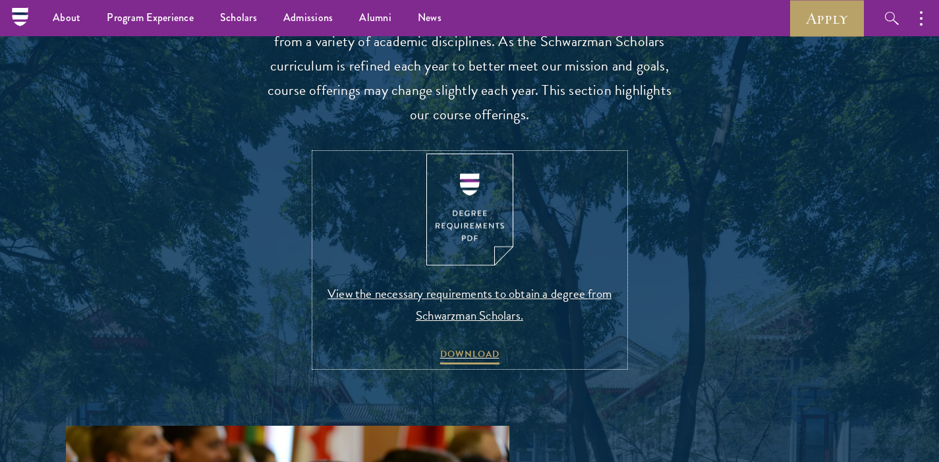
click at [471, 295] on span "View the necessary requirements to obtain a degree from Schwarzman Scholars." at bounding box center [470, 305] width 310 height 44
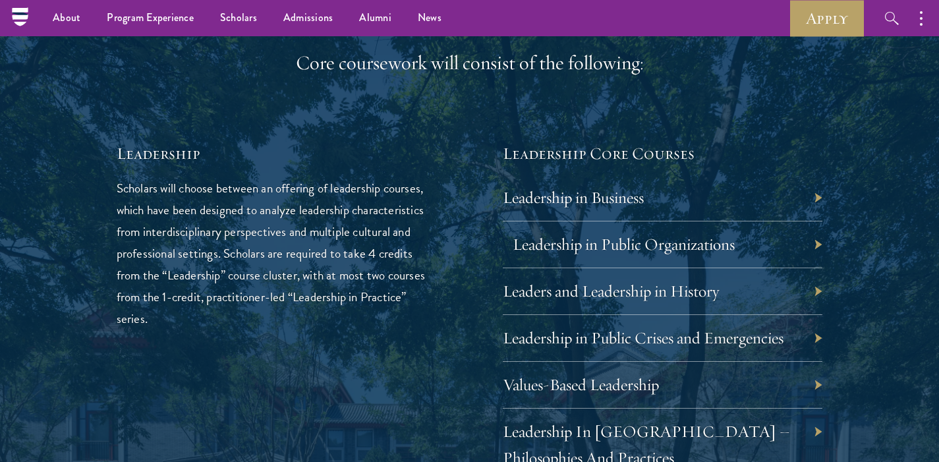
scroll to position [2081, 0]
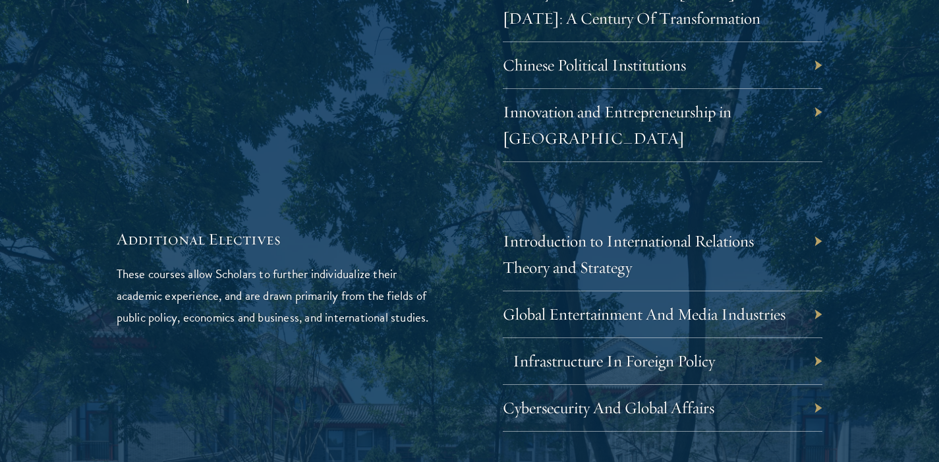
scroll to position [4061, 0]
